Goal: Task Accomplishment & Management: Manage account settings

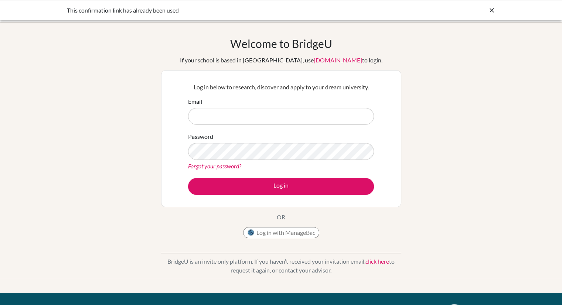
type input "023neb422@sxc.edu.np"
click at [493, 8] on icon at bounding box center [491, 10] width 7 height 7
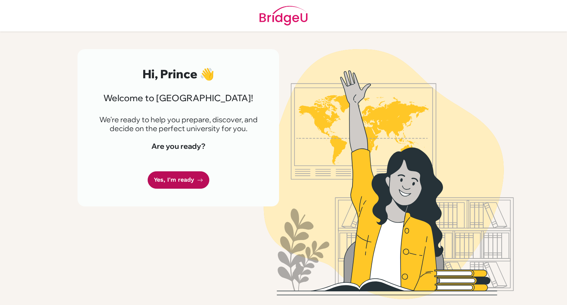
click at [167, 175] on link "Yes, I'm ready" at bounding box center [179, 179] width 62 height 17
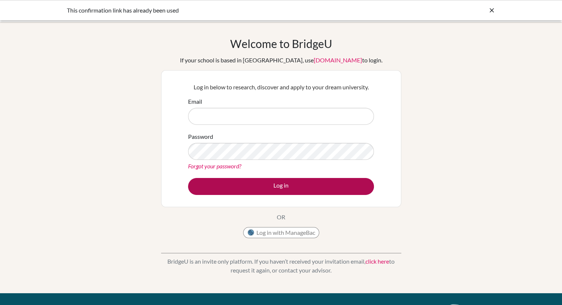
type input "023neb422@sxc.edu.np"
click at [269, 184] on button "Log in" at bounding box center [281, 186] width 186 height 17
